Goal: Information Seeking & Learning: Learn about a topic

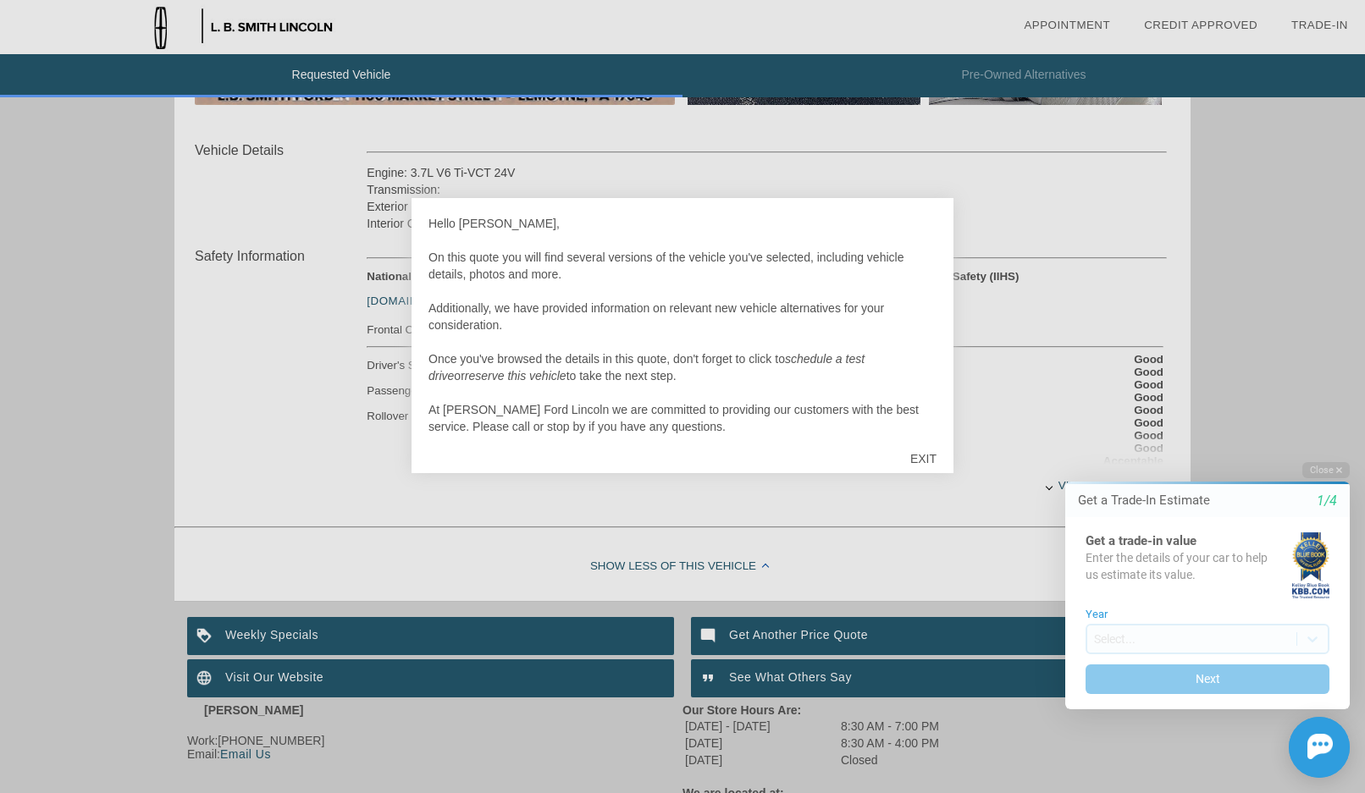
scroll to position [17, 0]
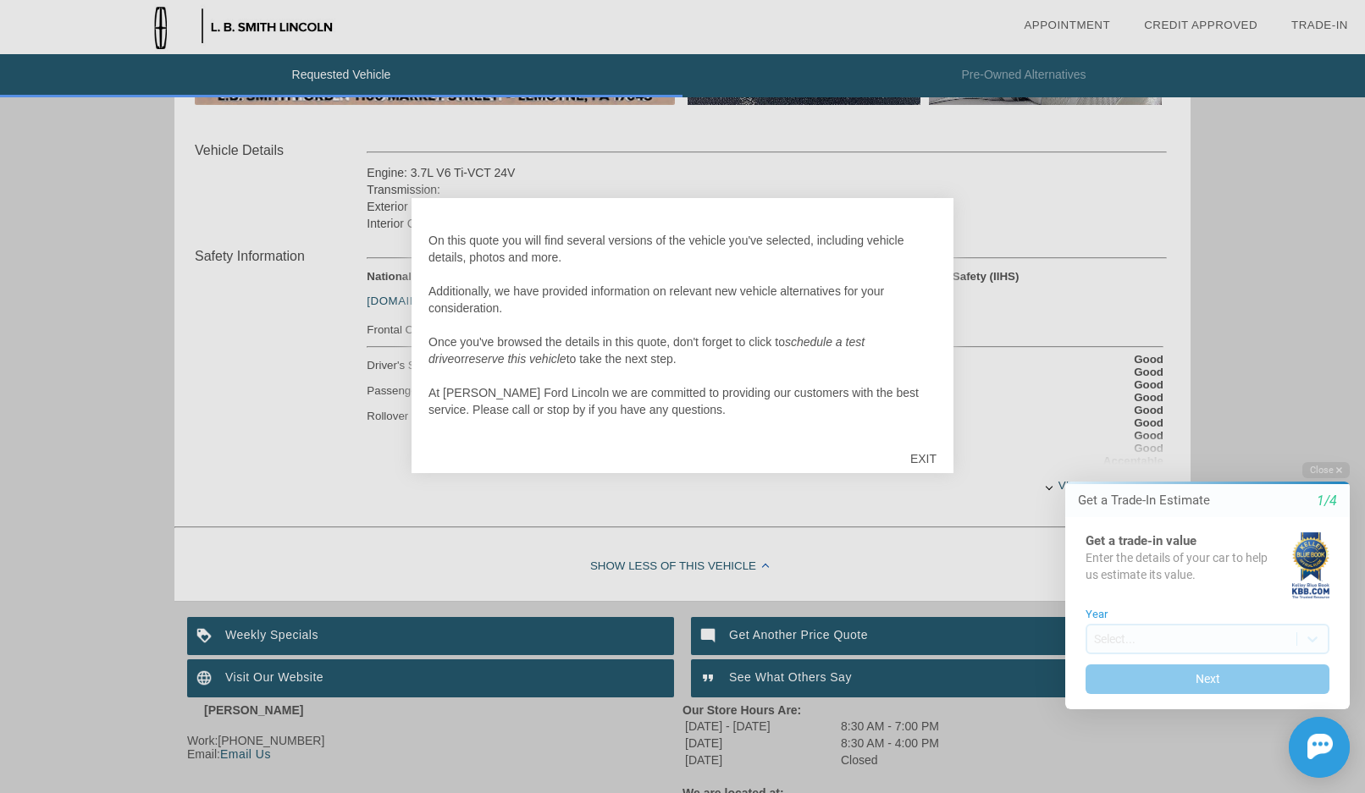
click at [924, 462] on div "EXIT" at bounding box center [923, 458] width 60 height 51
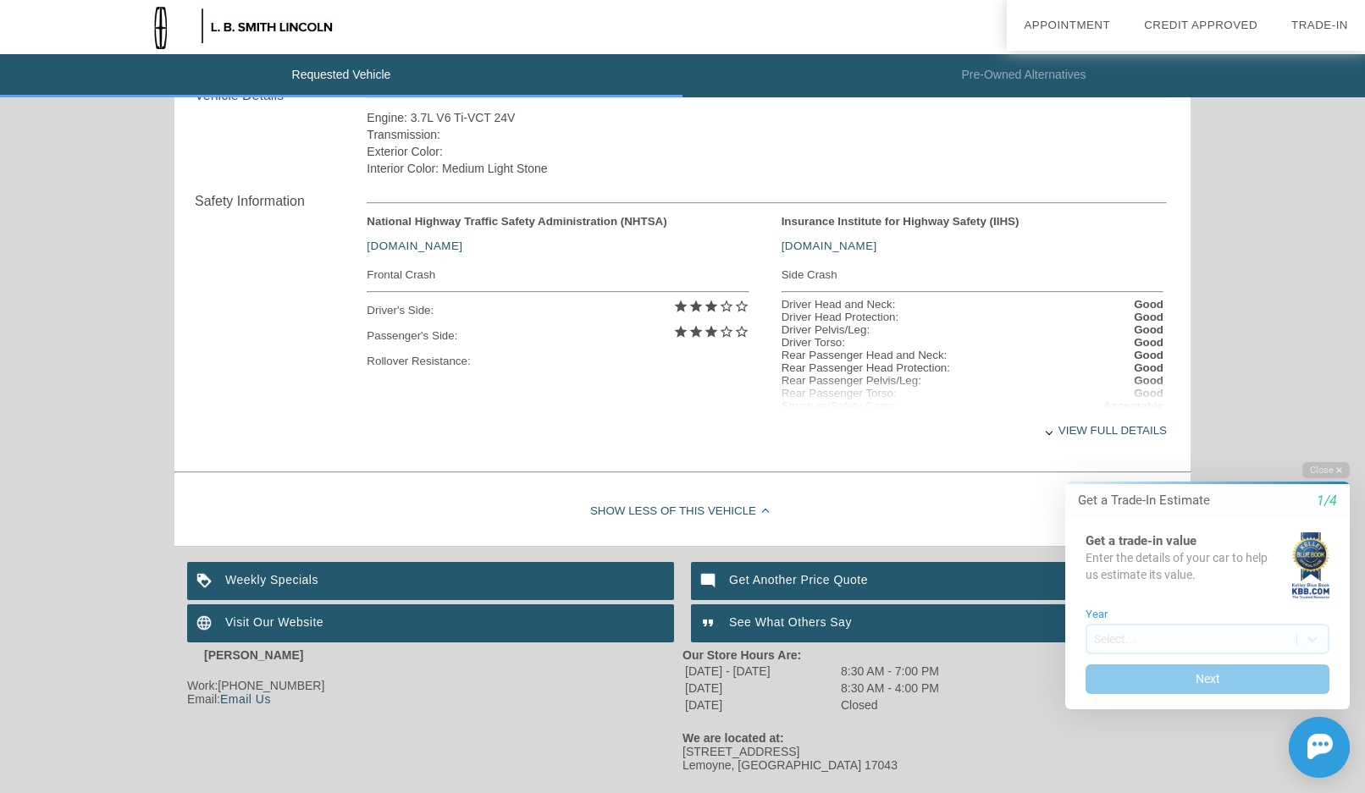
scroll to position [651, 0]
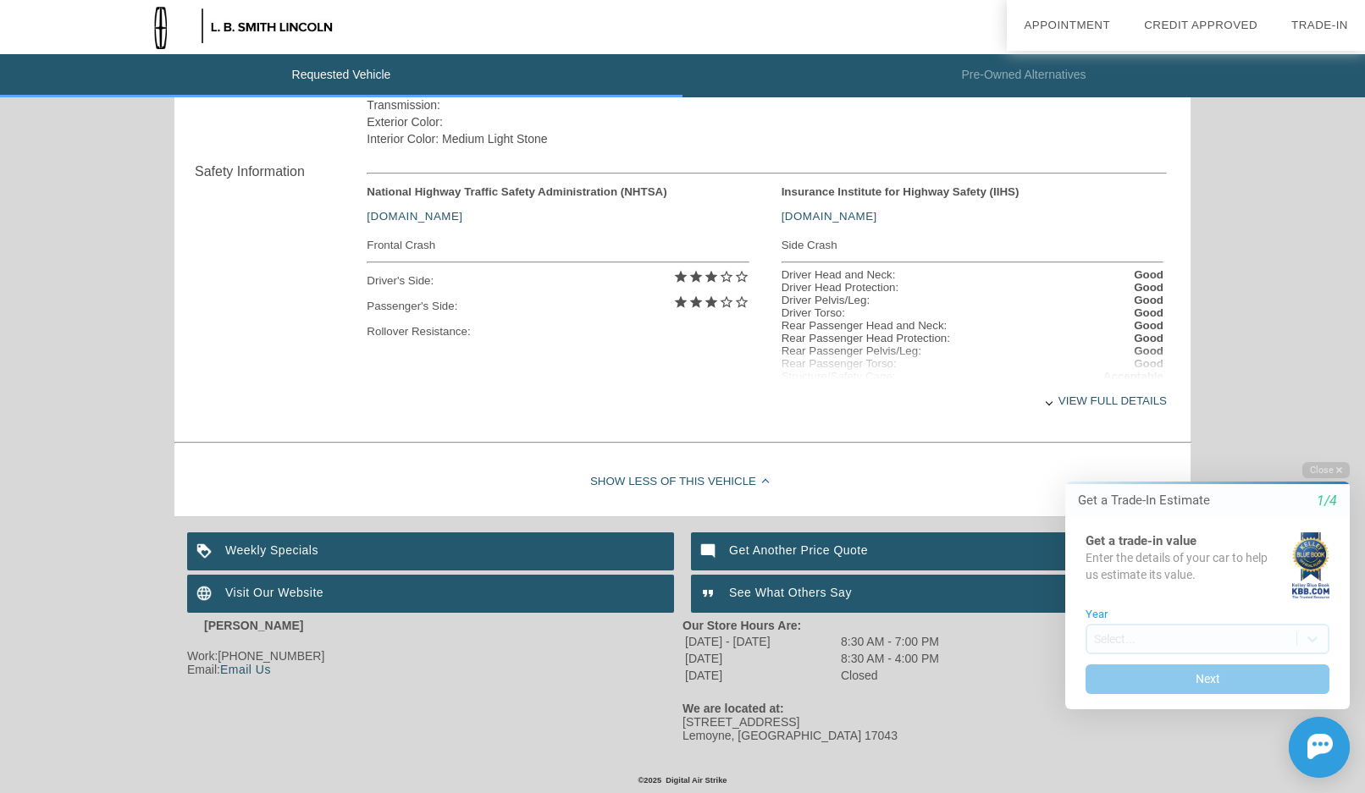
click at [1107, 397] on div "View full details" at bounding box center [767, 400] width 800 height 41
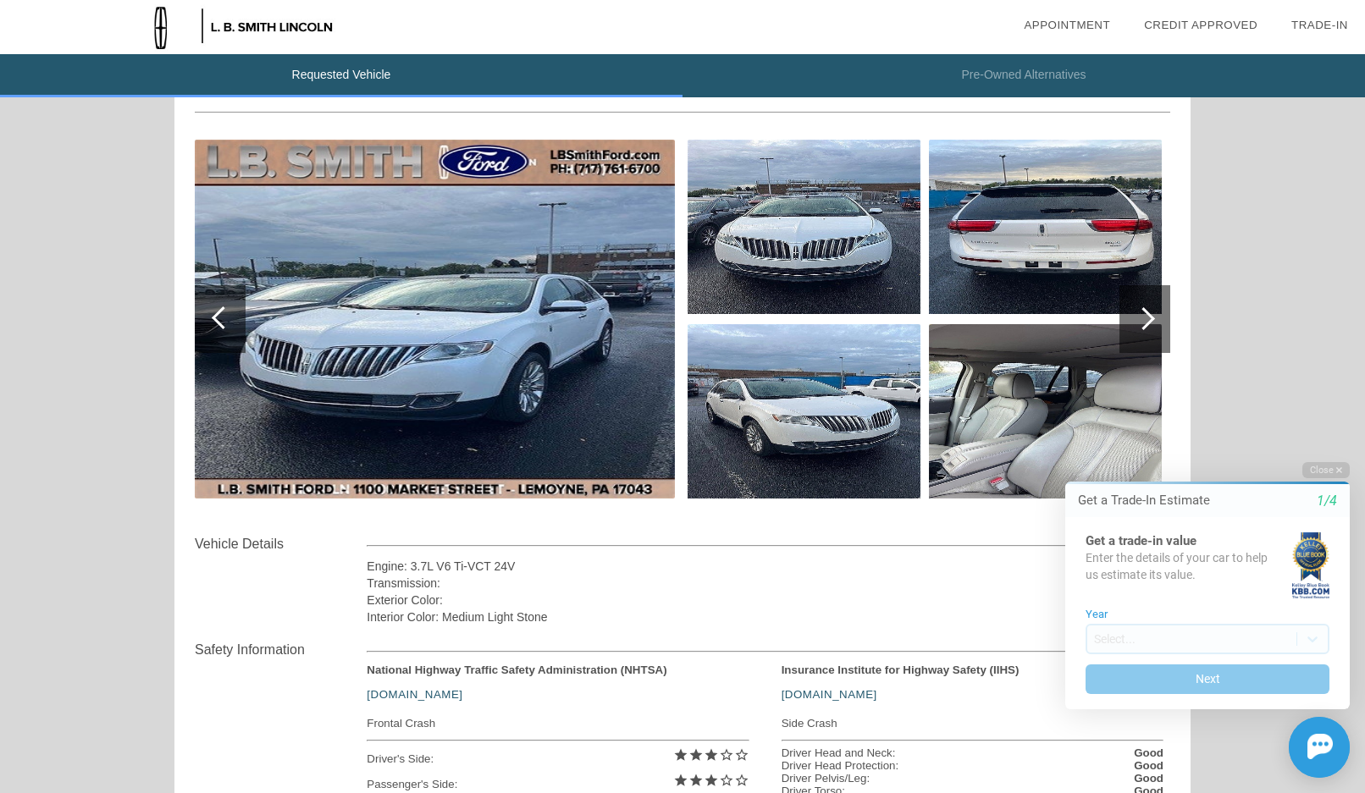
scroll to position [143, 0]
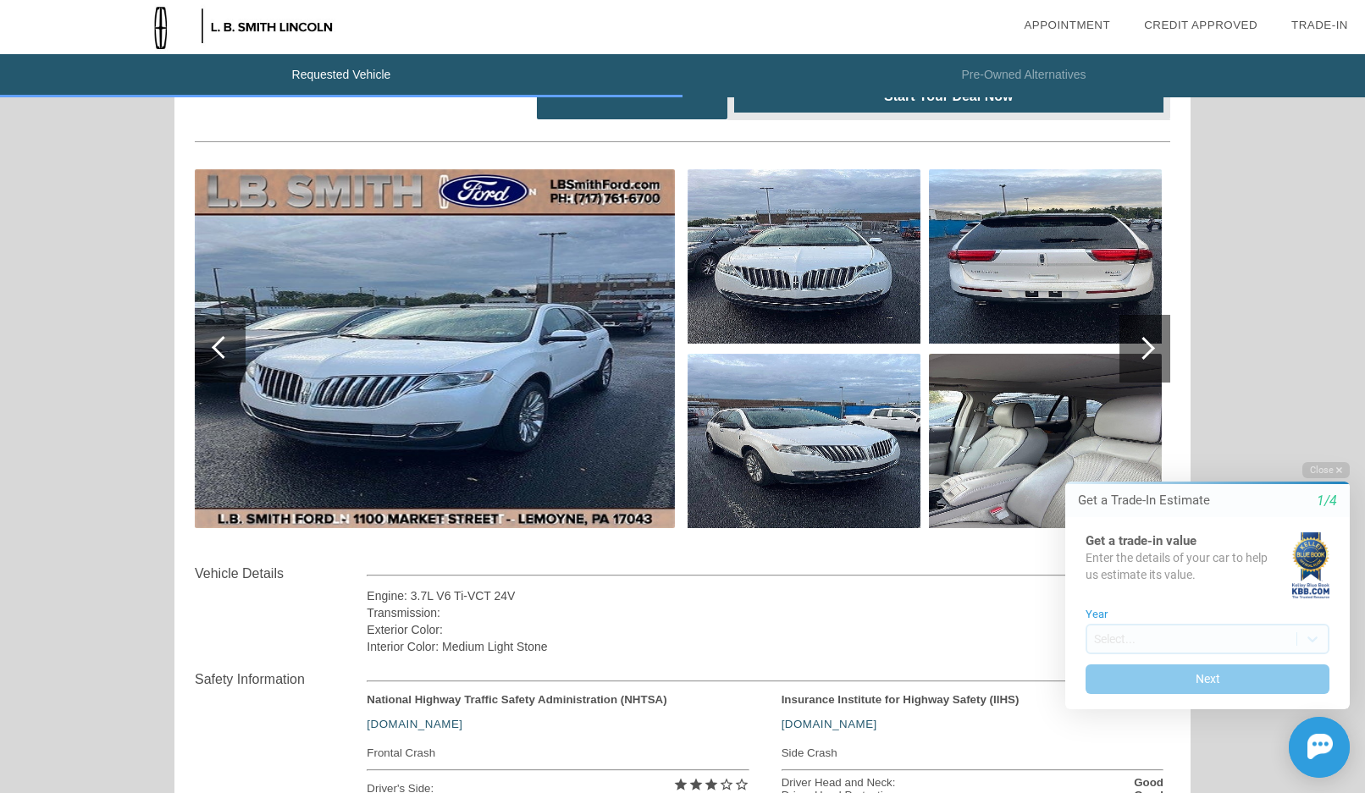
click at [1156, 346] on div at bounding box center [1144, 349] width 51 height 68
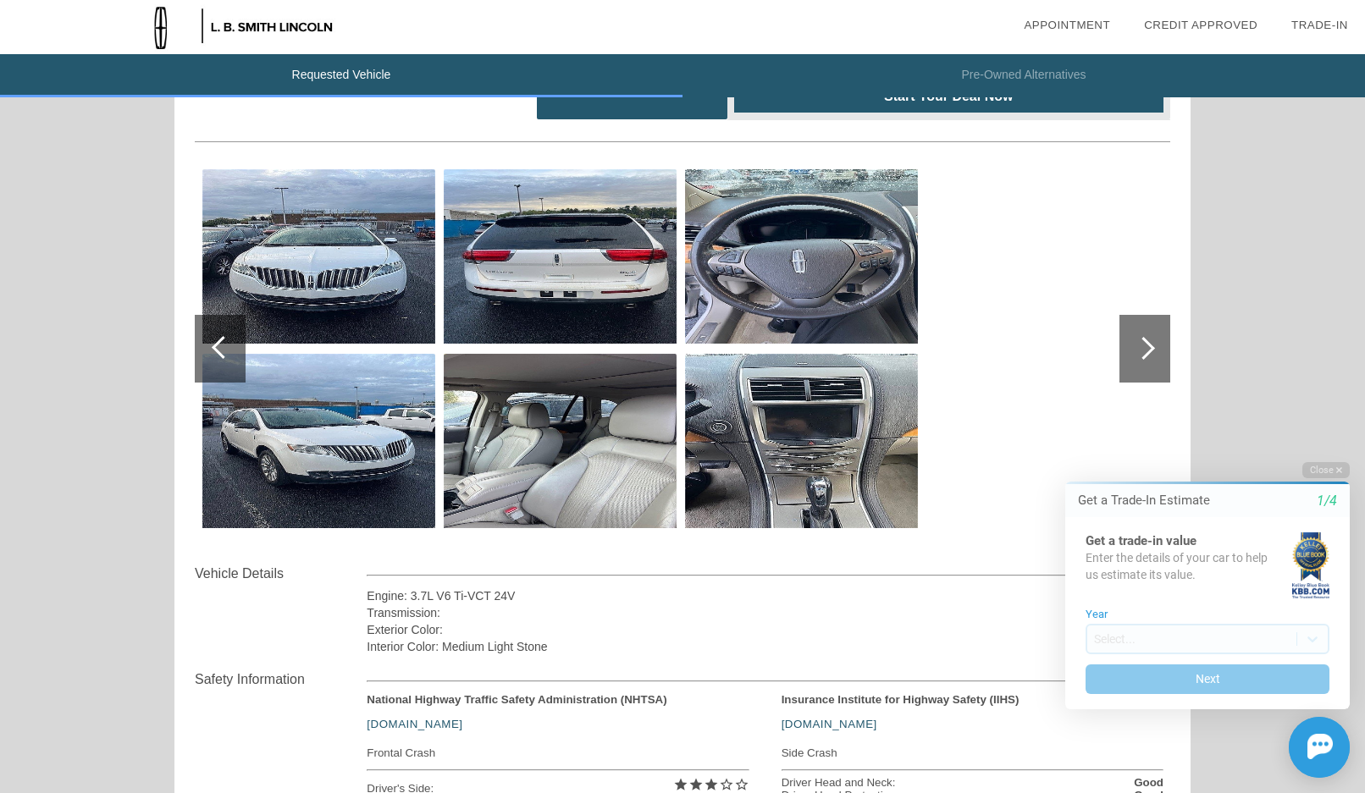
click at [1156, 346] on div at bounding box center [1144, 349] width 51 height 68
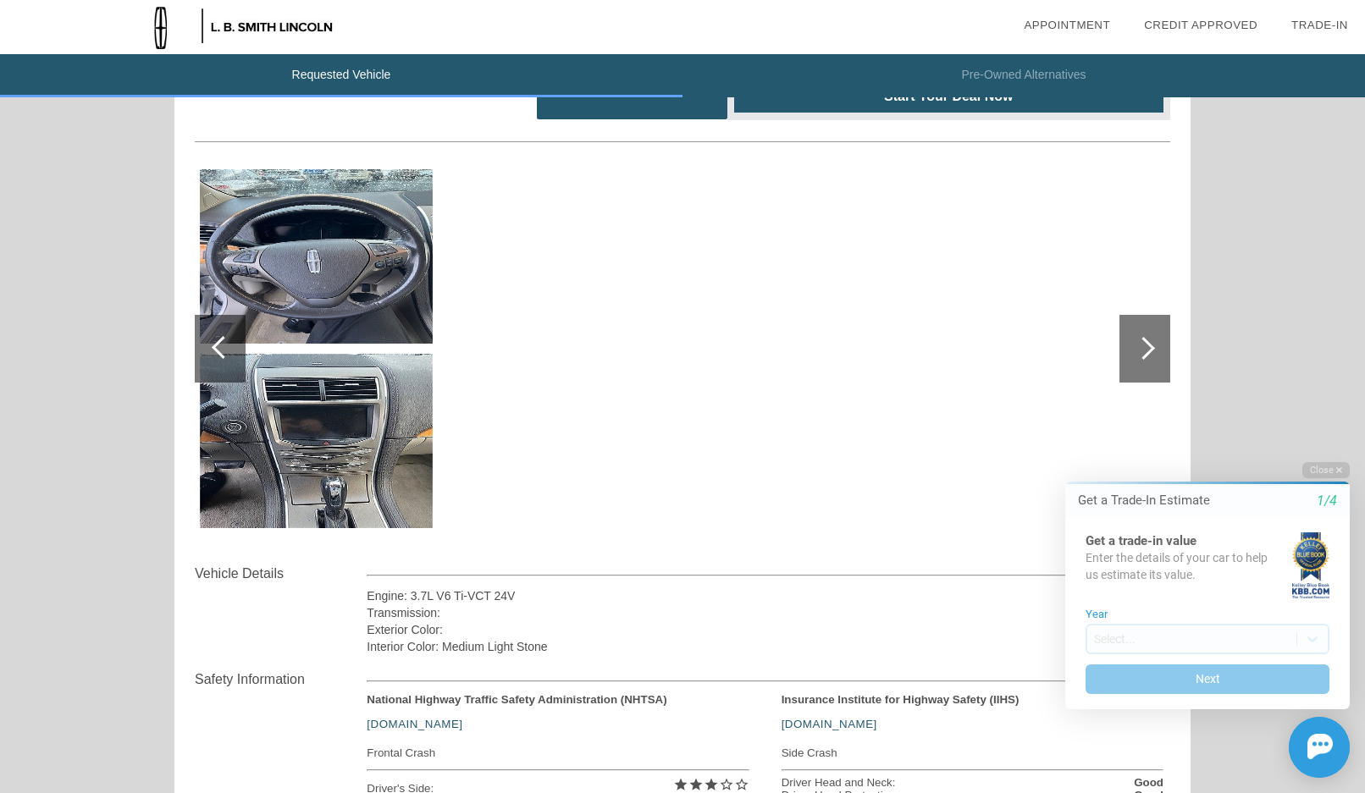
click at [1155, 346] on div at bounding box center [1144, 349] width 51 height 68
click at [1146, 348] on div at bounding box center [1143, 348] width 23 height 23
click at [1149, 343] on div at bounding box center [1143, 348] width 23 height 23
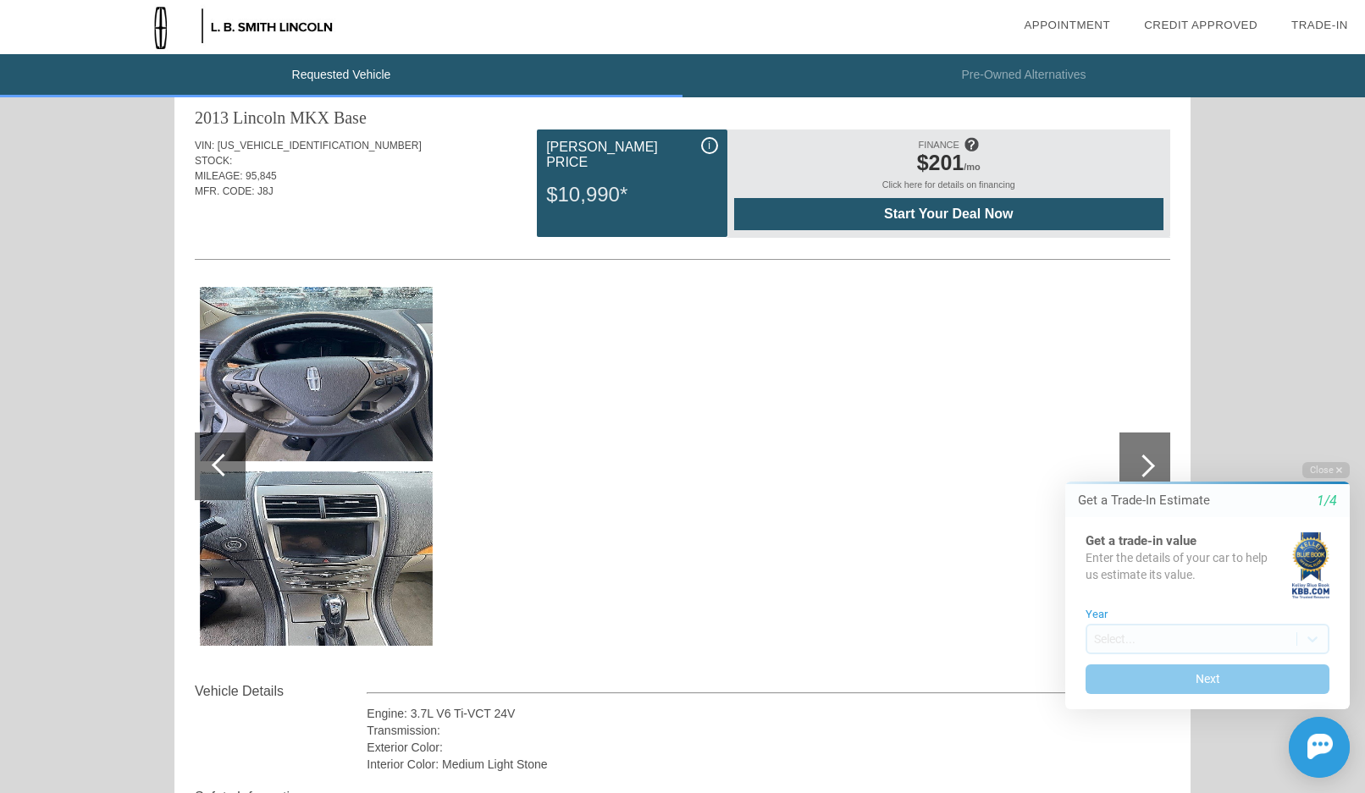
scroll to position [0, 0]
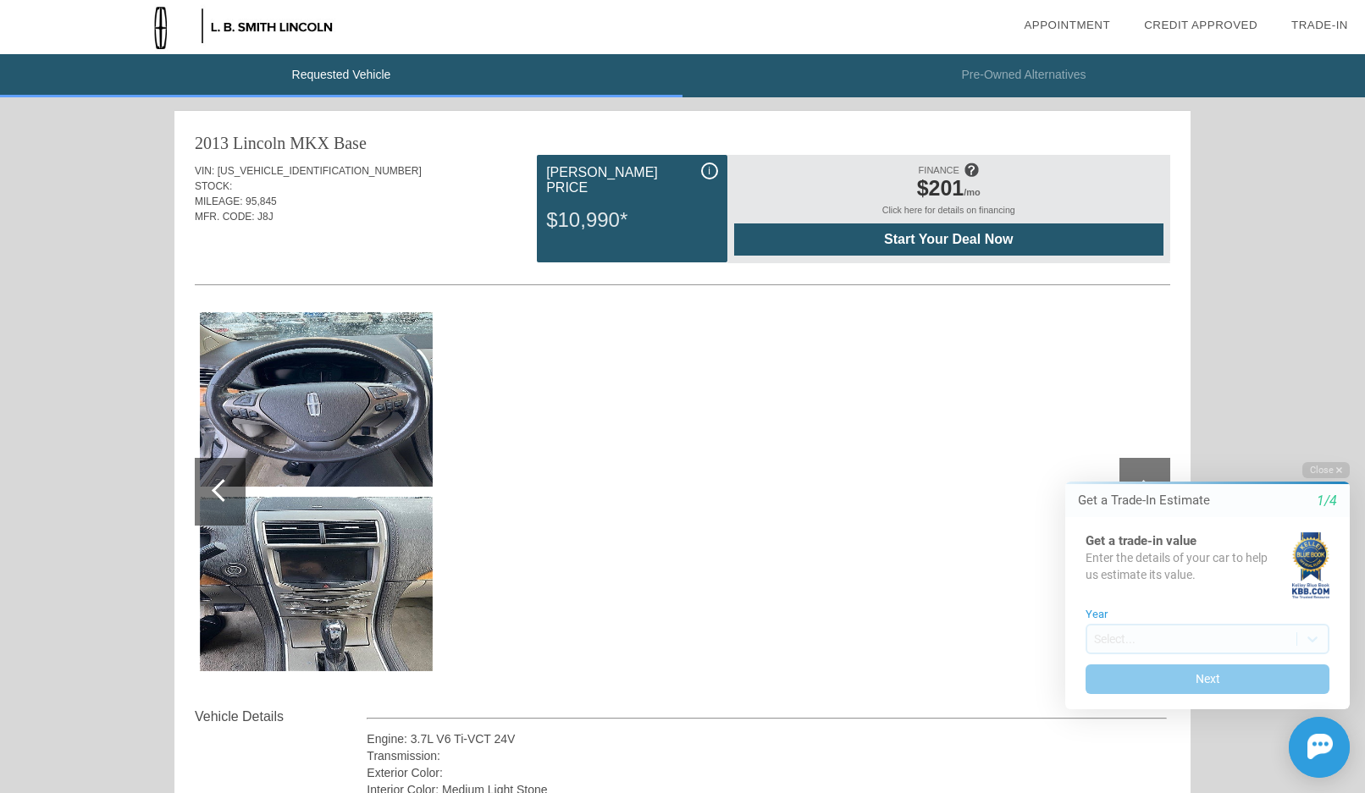
click at [1024, 74] on li "Pre-Owned Alternatives" at bounding box center [1023, 75] width 682 height 43
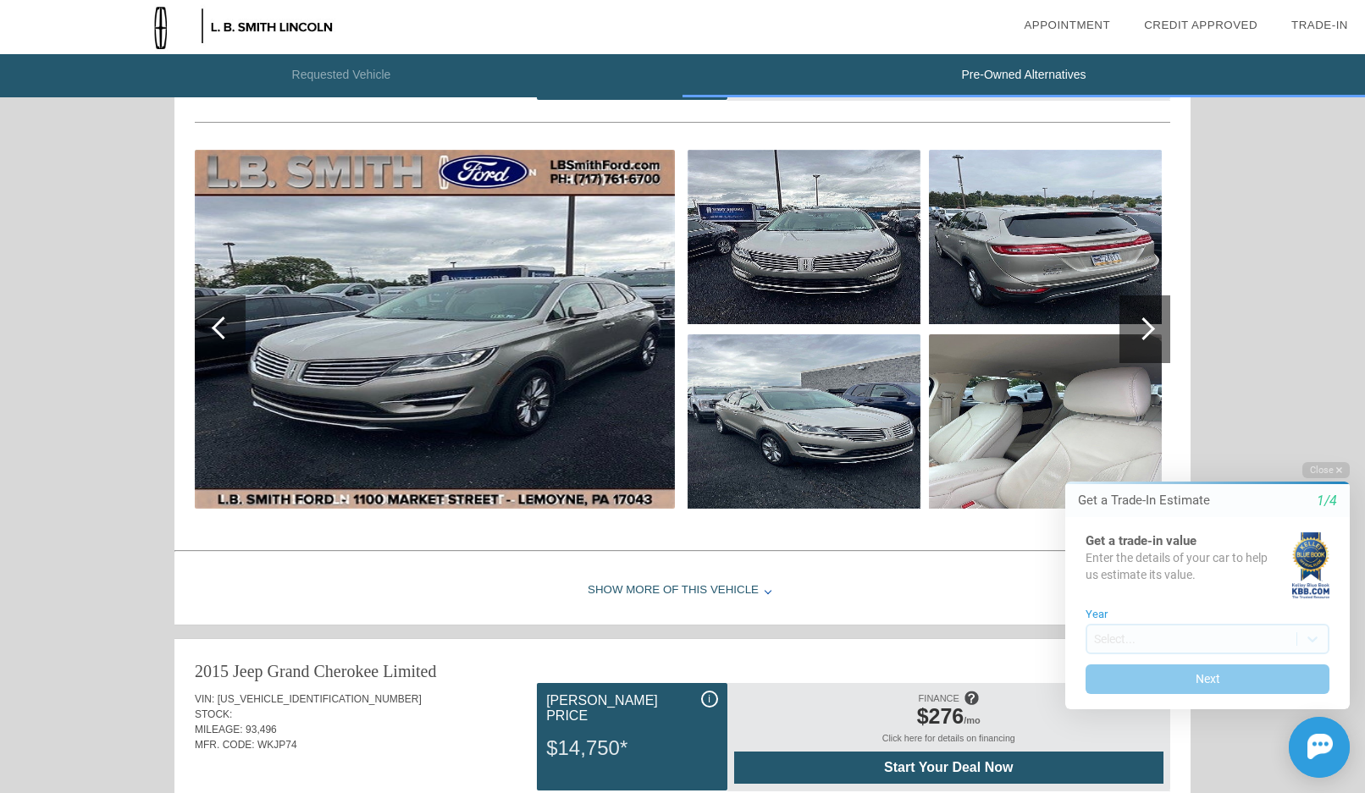
scroll to position [169, 0]
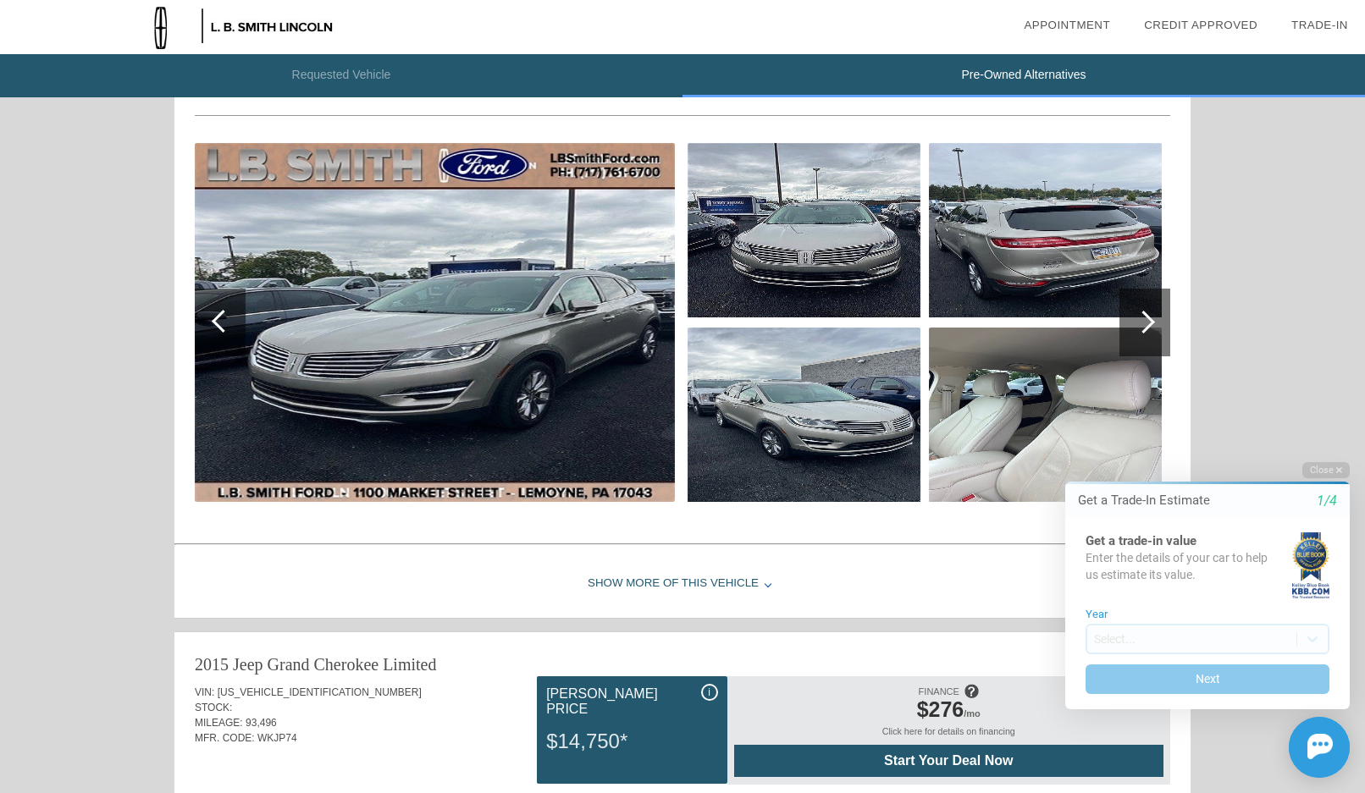
click at [1148, 317] on div at bounding box center [1143, 322] width 23 height 23
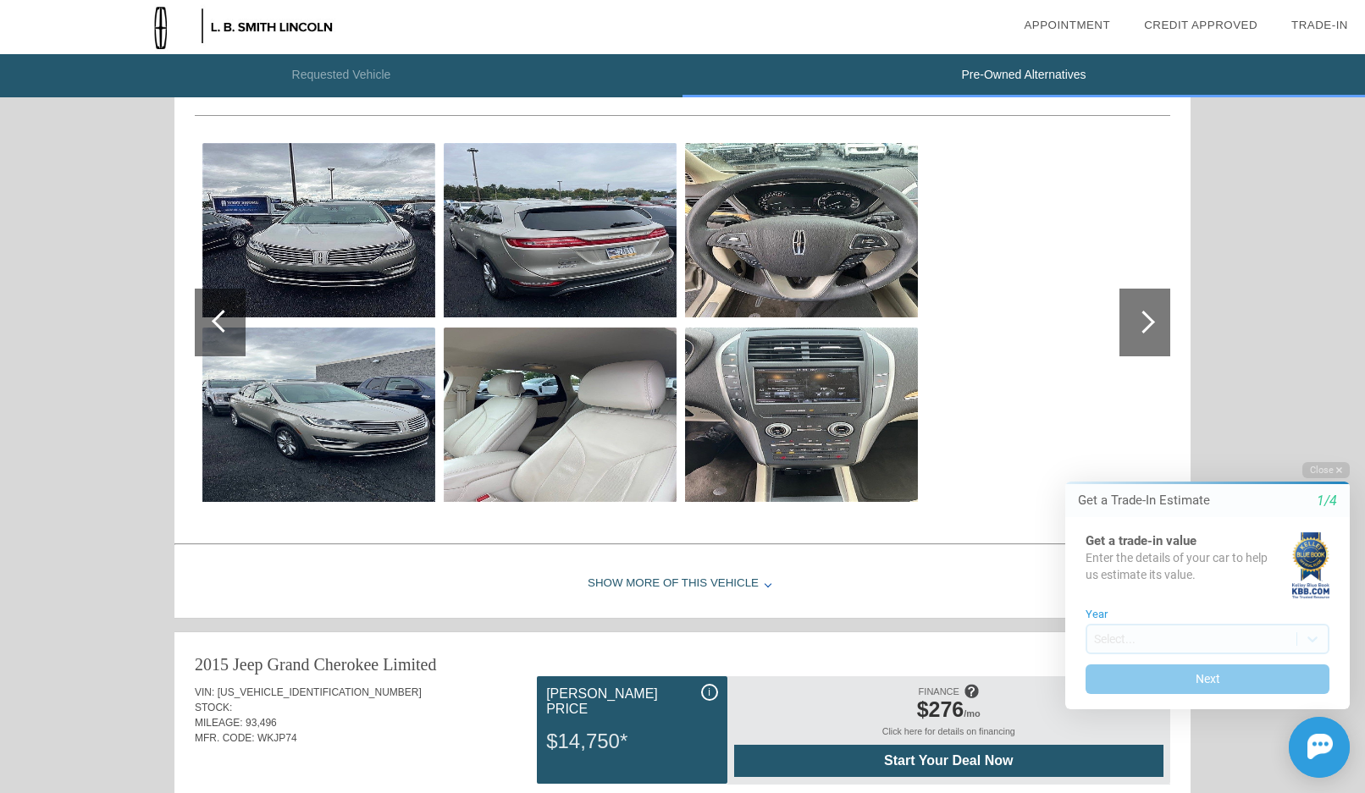
click at [1150, 313] on div at bounding box center [1144, 323] width 51 height 68
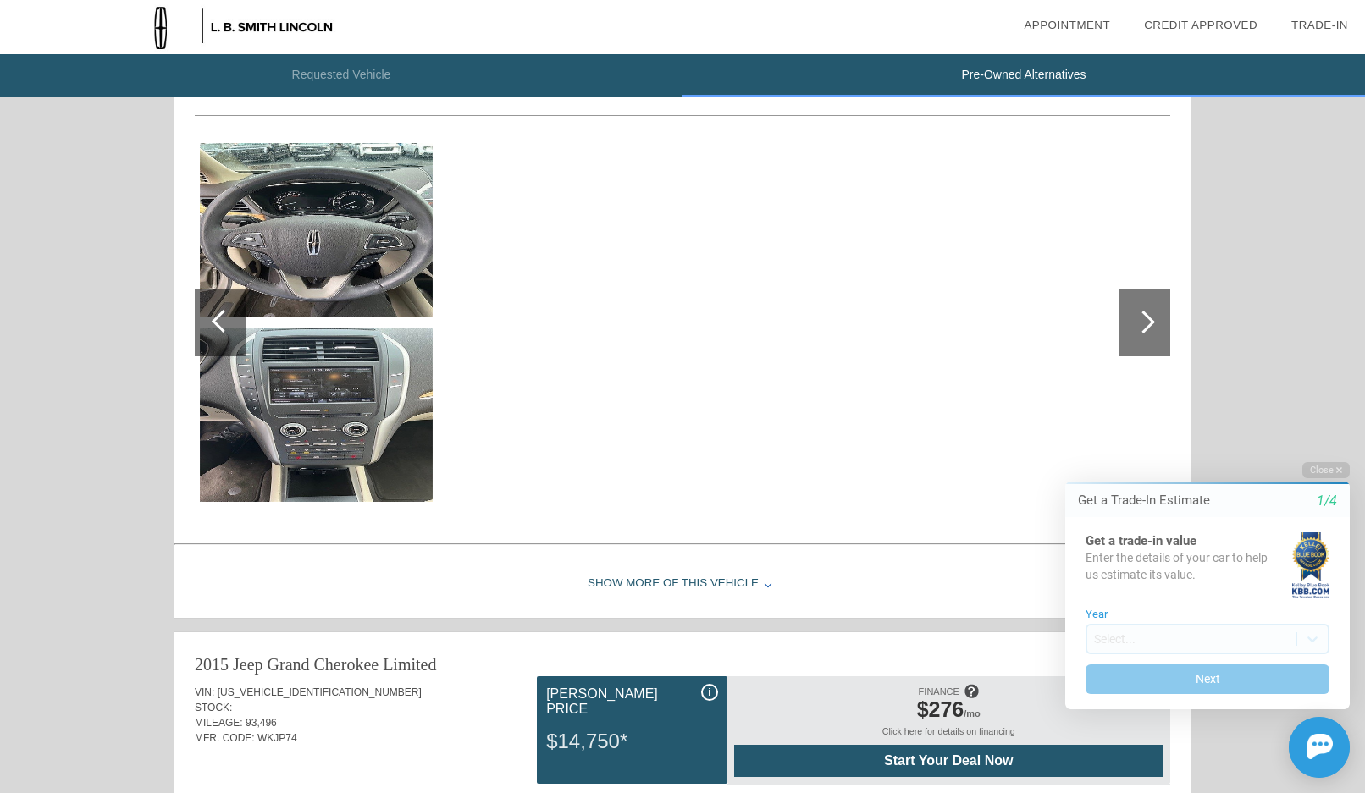
click at [1146, 313] on div at bounding box center [1143, 322] width 23 height 23
click at [219, 322] on div at bounding box center [223, 321] width 23 height 23
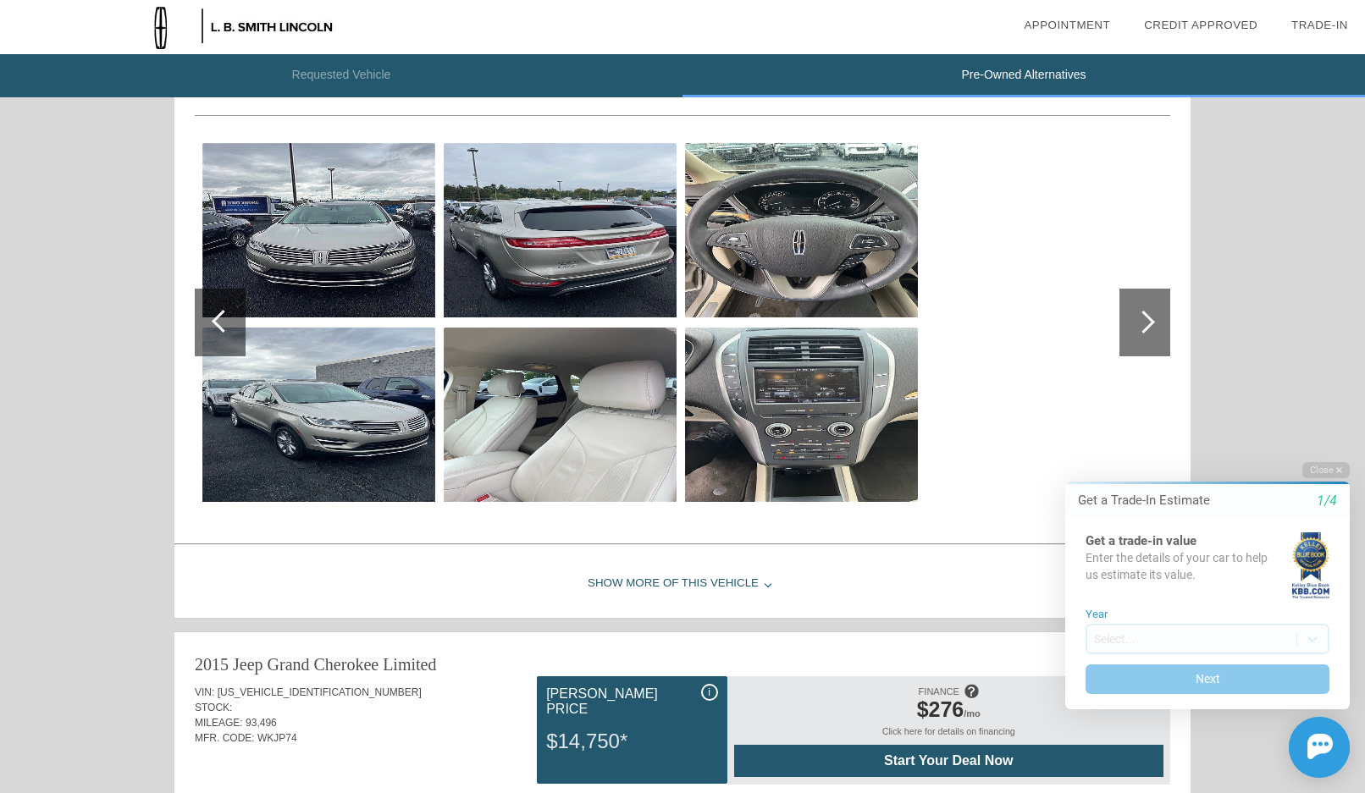
click at [226, 313] on div at bounding box center [223, 321] width 23 height 23
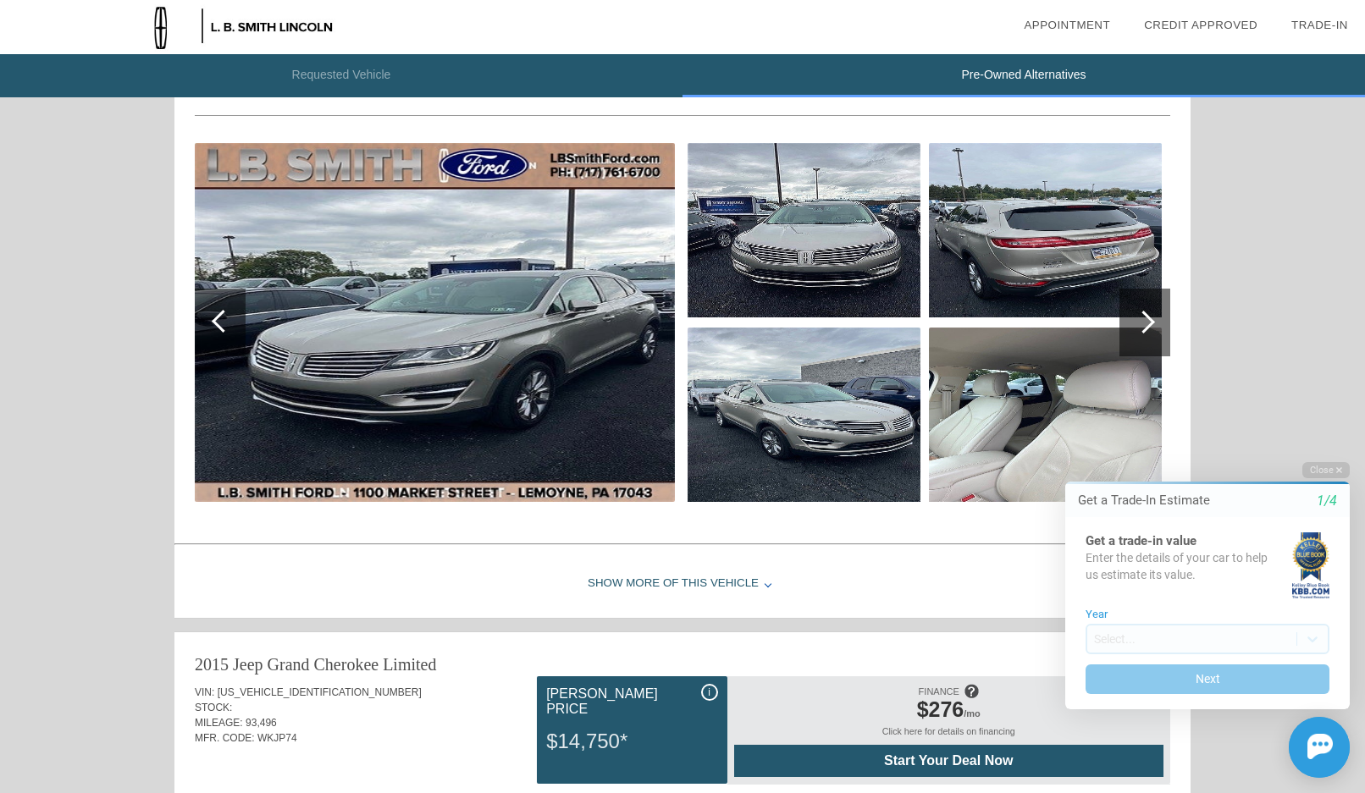
click at [226, 313] on div at bounding box center [223, 321] width 23 height 23
click at [1147, 325] on div at bounding box center [1143, 322] width 23 height 23
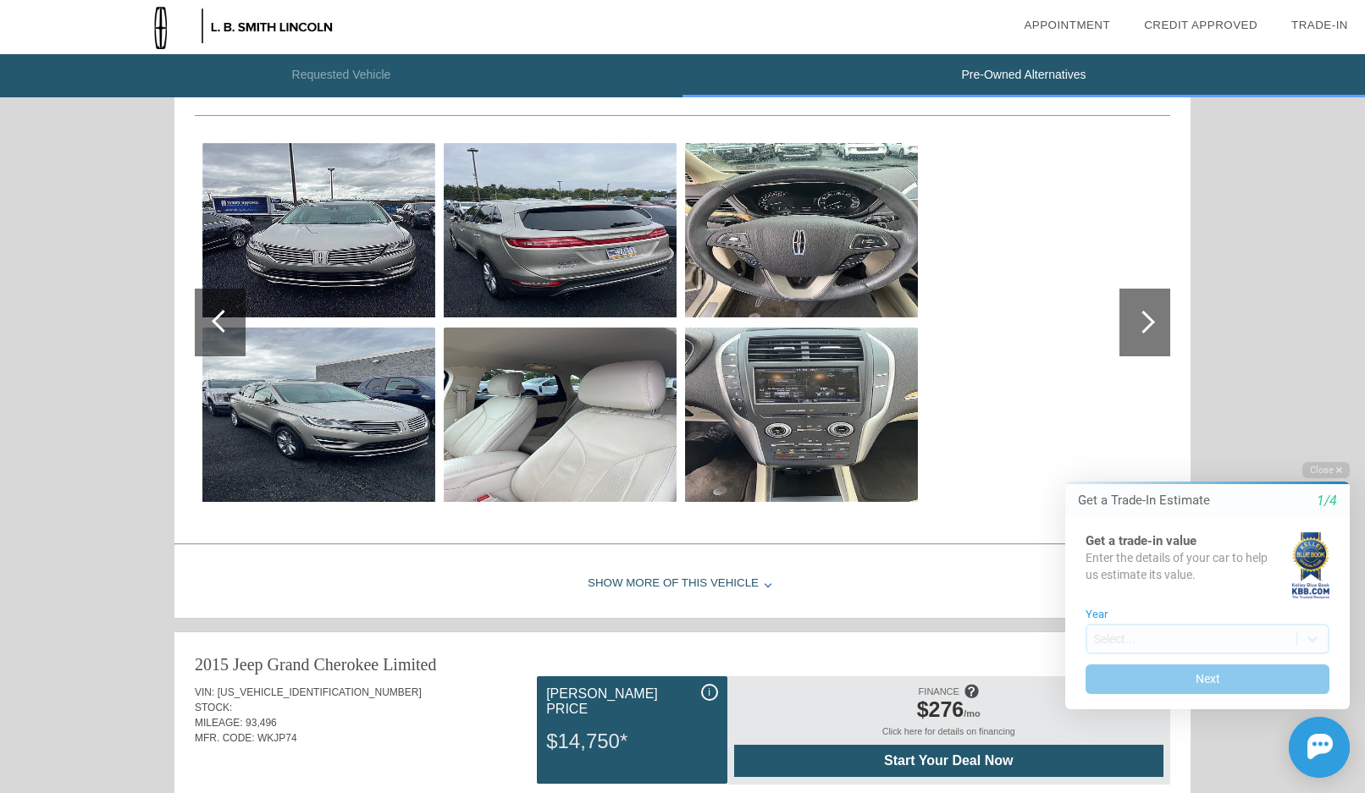
click at [1147, 325] on div at bounding box center [1143, 322] width 23 height 23
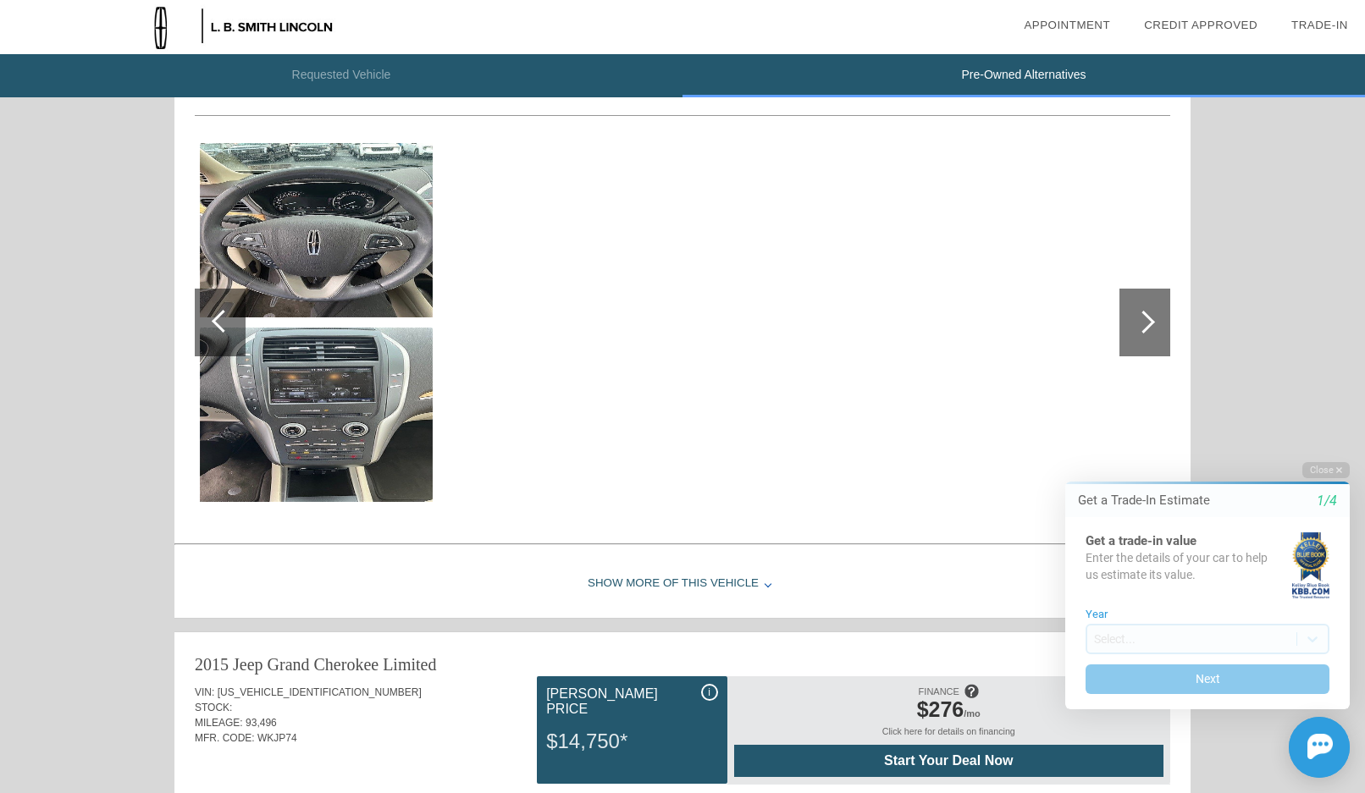
click at [225, 324] on div at bounding box center [223, 321] width 23 height 23
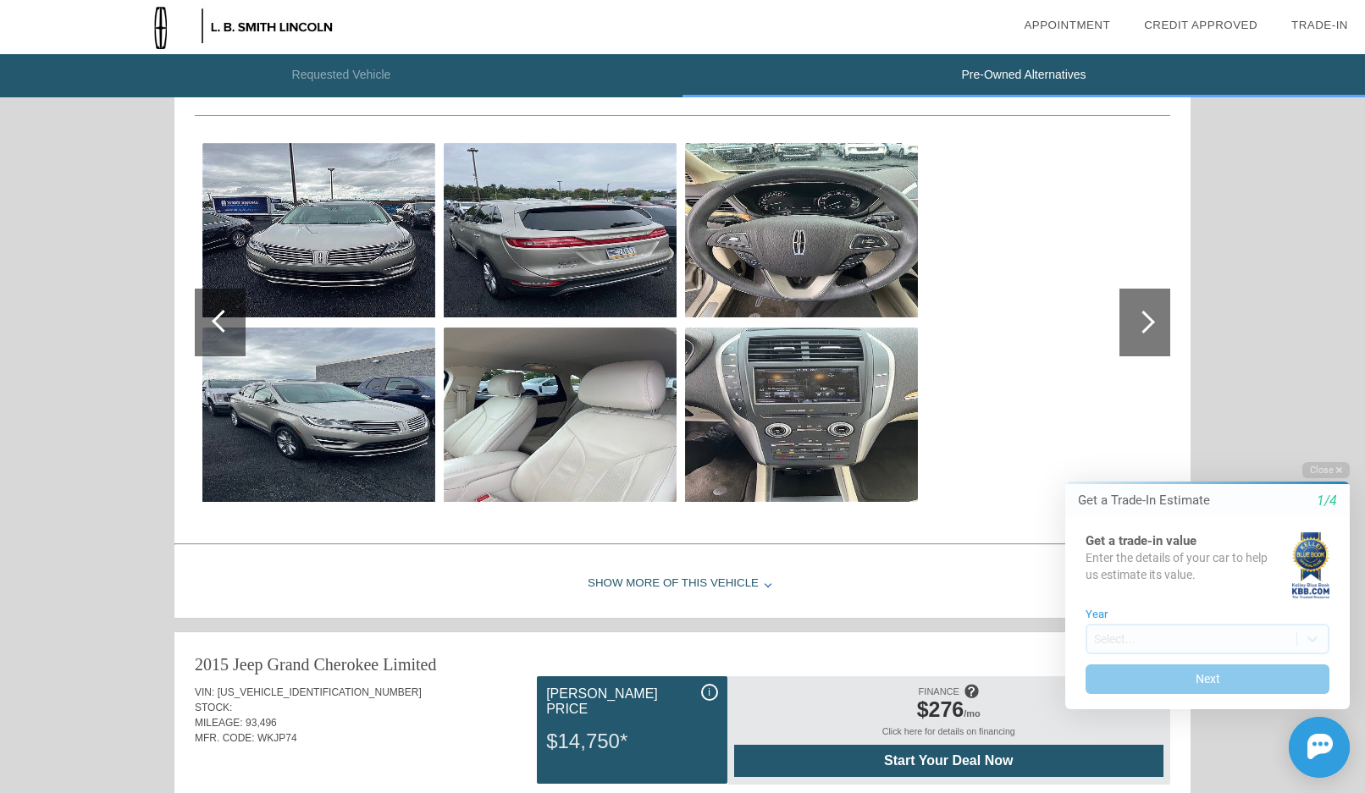
click at [226, 319] on div at bounding box center [223, 321] width 23 height 23
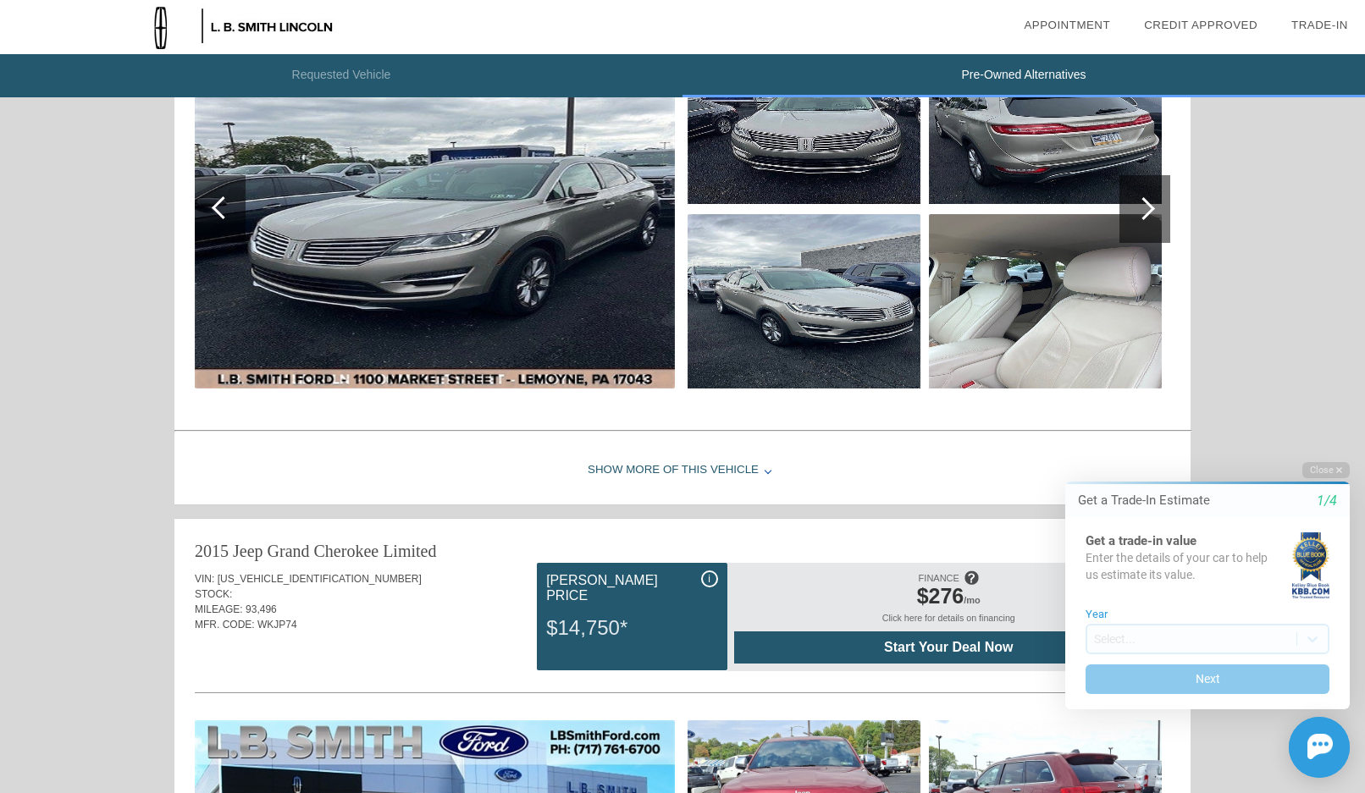
scroll to position [130, 0]
